Goal: Task Accomplishment & Management: Manage account settings

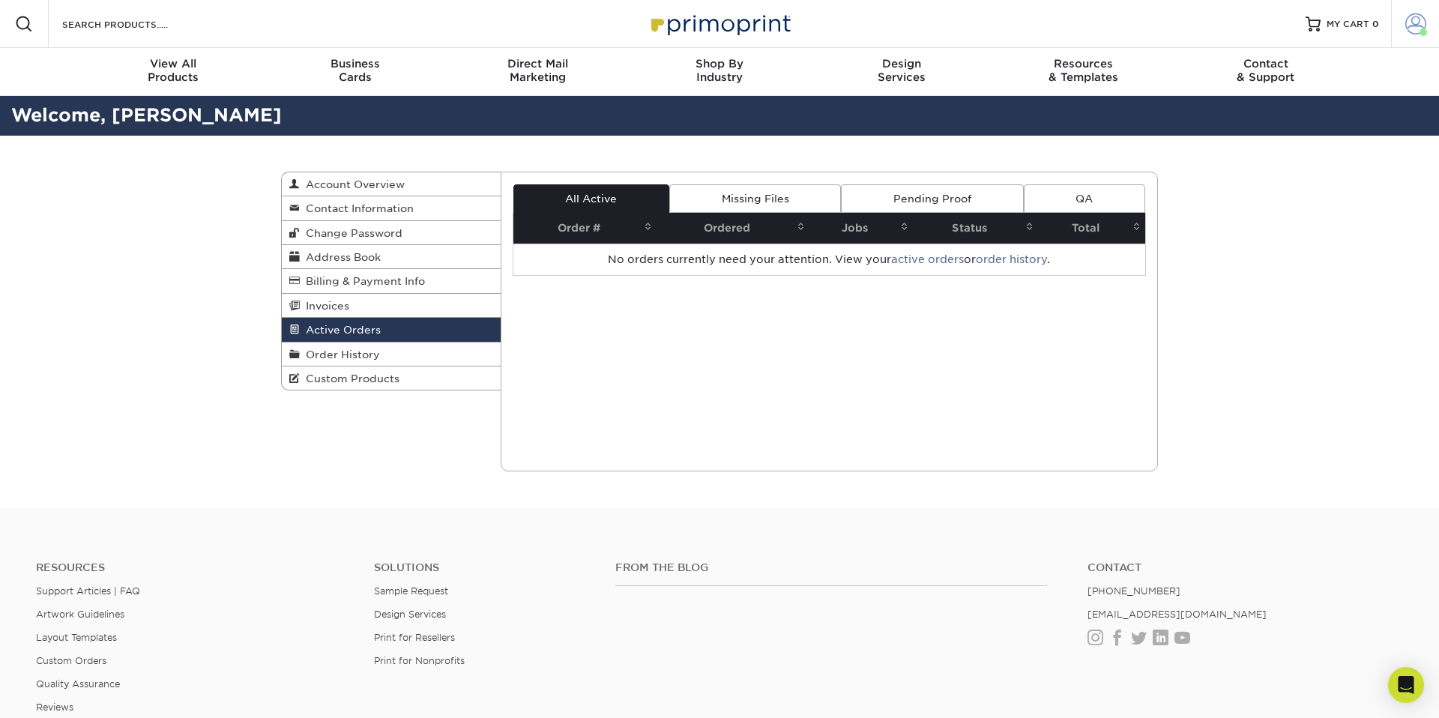
click at [1418, 27] on span at bounding box center [1415, 23] width 21 height 21
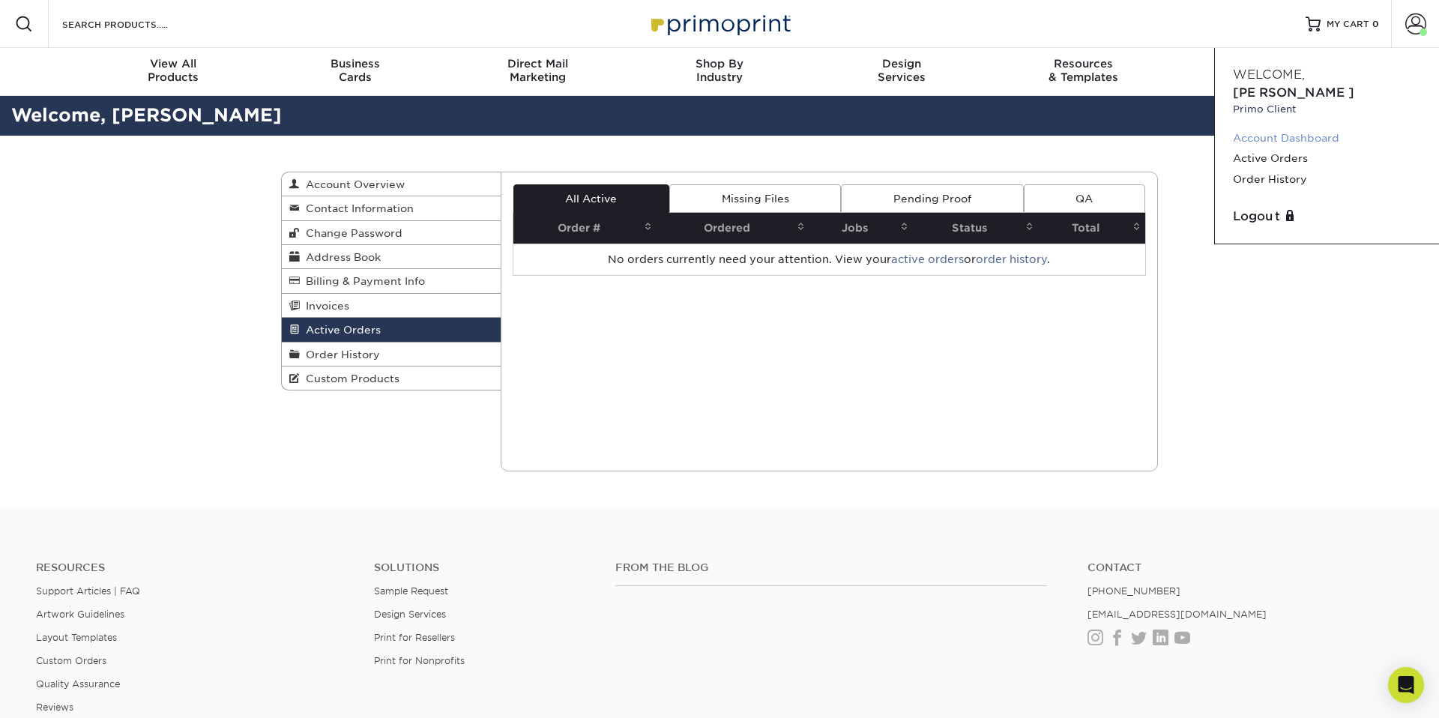
click at [1266, 128] on link "Account Dashboard" at bounding box center [1327, 138] width 188 height 20
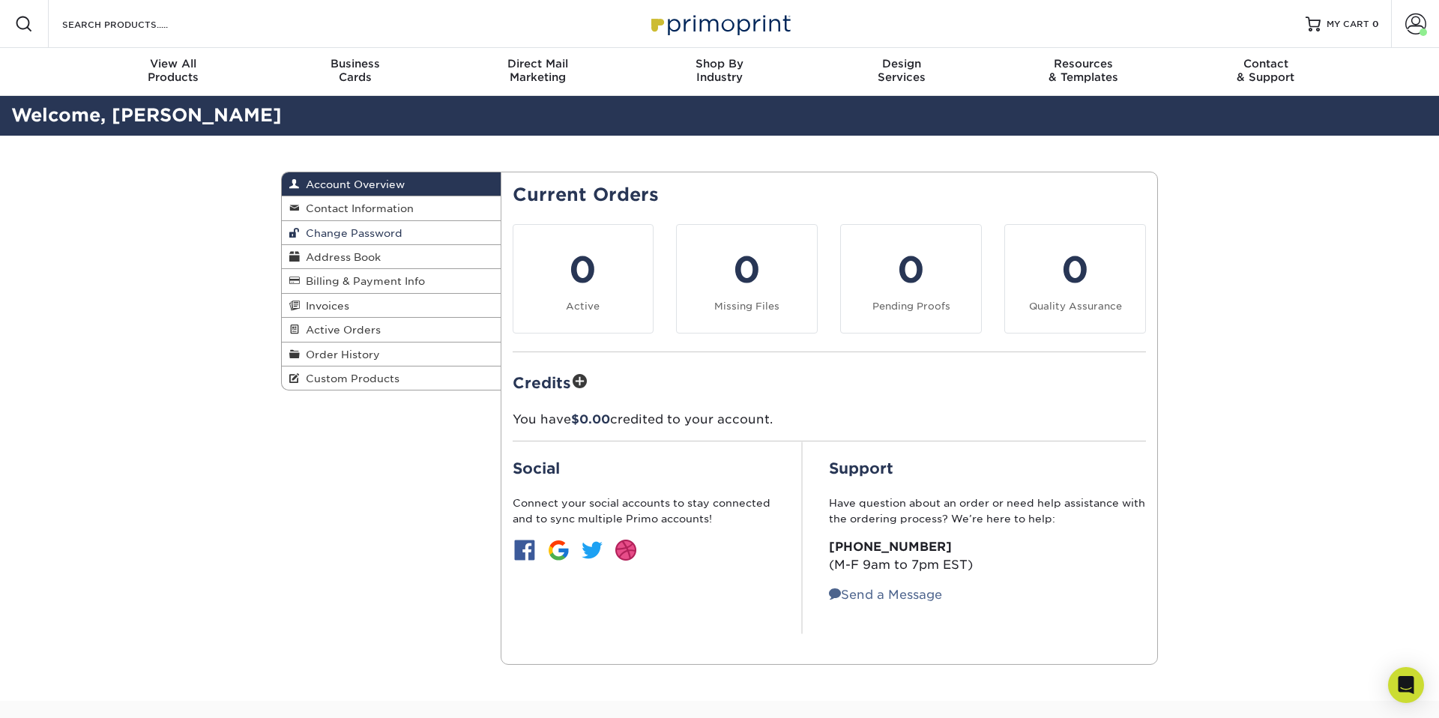
click at [369, 234] on span "Change Password" at bounding box center [351, 233] width 103 height 12
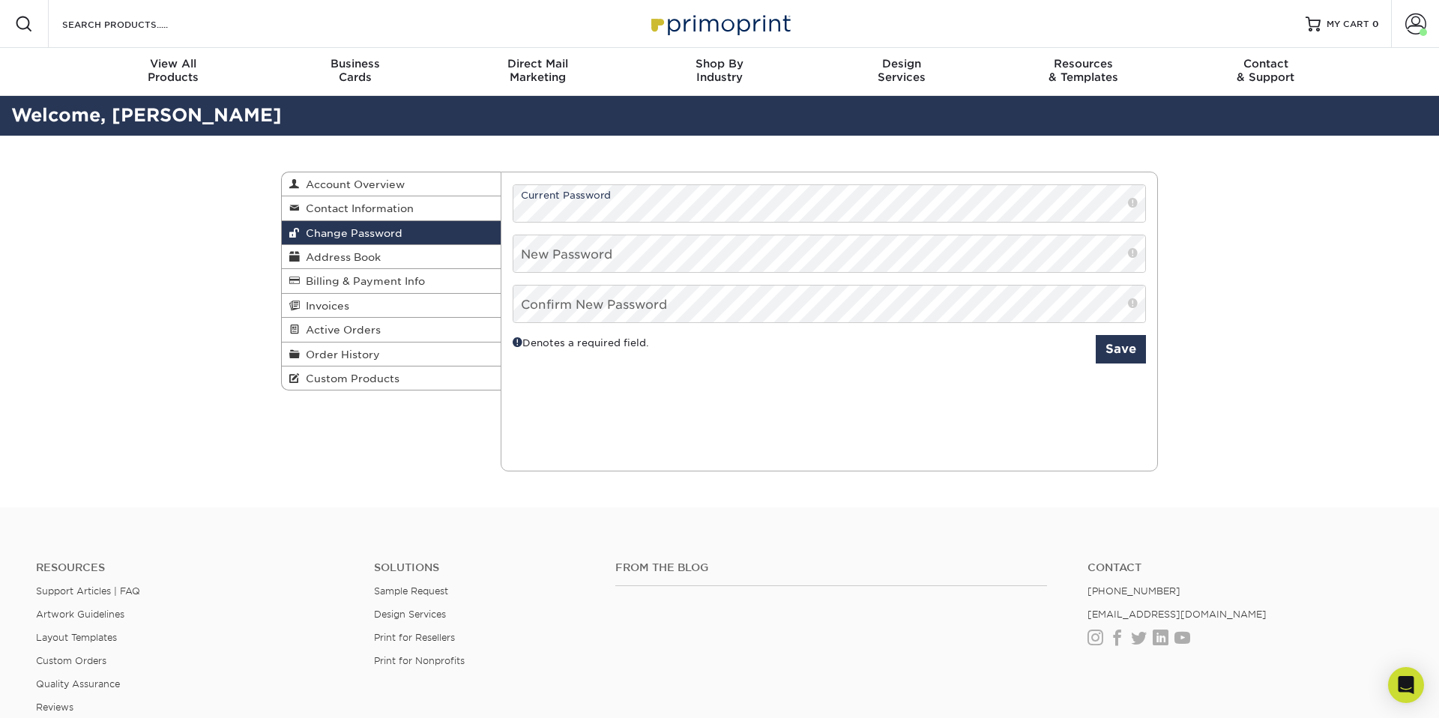
click at [1134, 200] on span at bounding box center [1133, 203] width 10 height 15
click at [1131, 204] on span at bounding box center [1133, 203] width 10 height 15
click at [839, 397] on div "Current Orders 0 Active 0 Missing Files" at bounding box center [830, 322] width 658 height 300
click at [1415, 21] on span at bounding box center [1415, 23] width 21 height 21
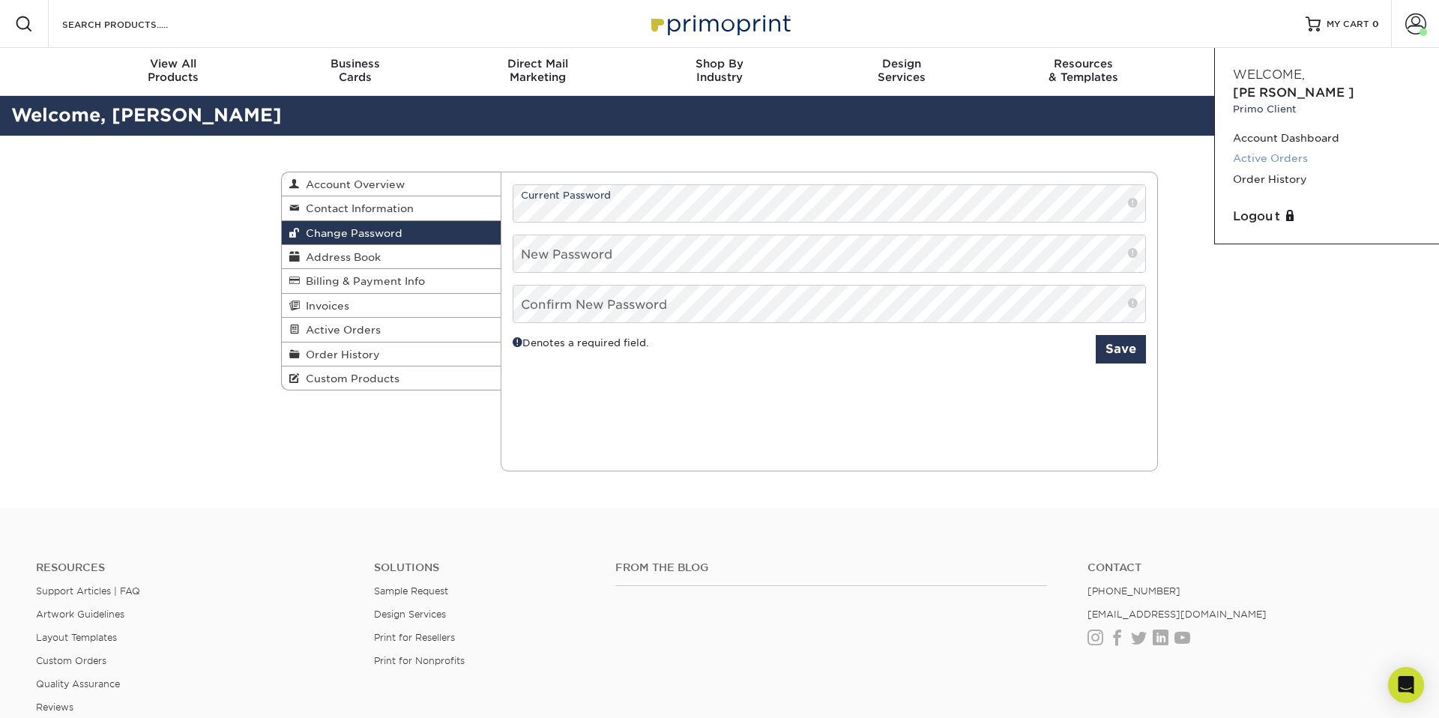
click at [1263, 148] on link "Active Orders" at bounding box center [1327, 158] width 188 height 20
click at [1258, 169] on link "Order History" at bounding box center [1327, 179] width 188 height 20
